Goal: Information Seeking & Learning: Learn about a topic

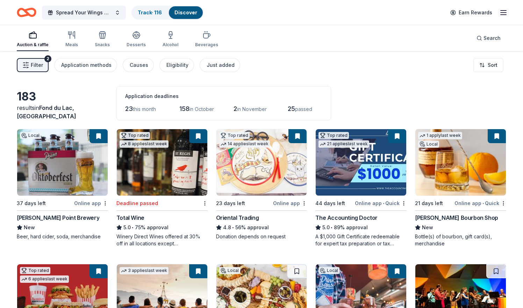
click at [98, 135] on button at bounding box center [98, 136] width 18 height 14
click at [97, 136] on button at bounding box center [98, 136] width 18 height 14
click at [59, 176] on img at bounding box center [62, 162] width 91 height 66
